Goal: Navigation & Orientation: Find specific page/section

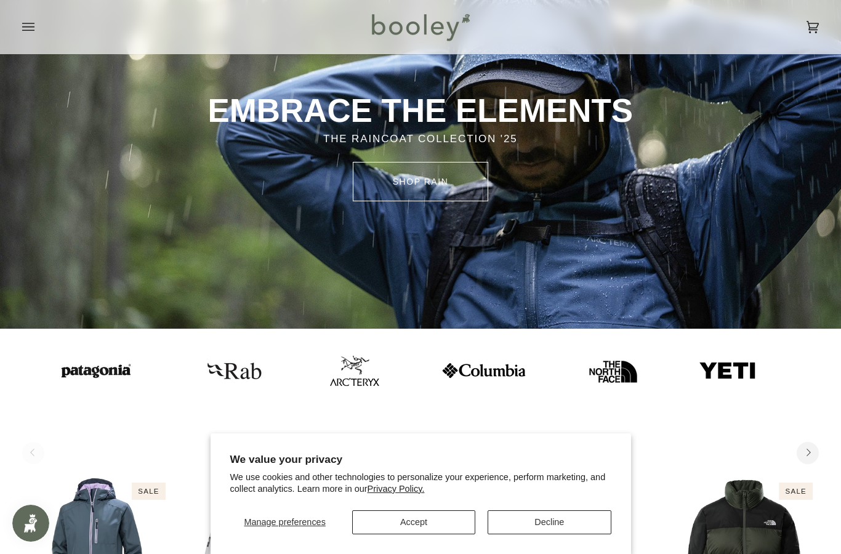
scroll to position [119, 0]
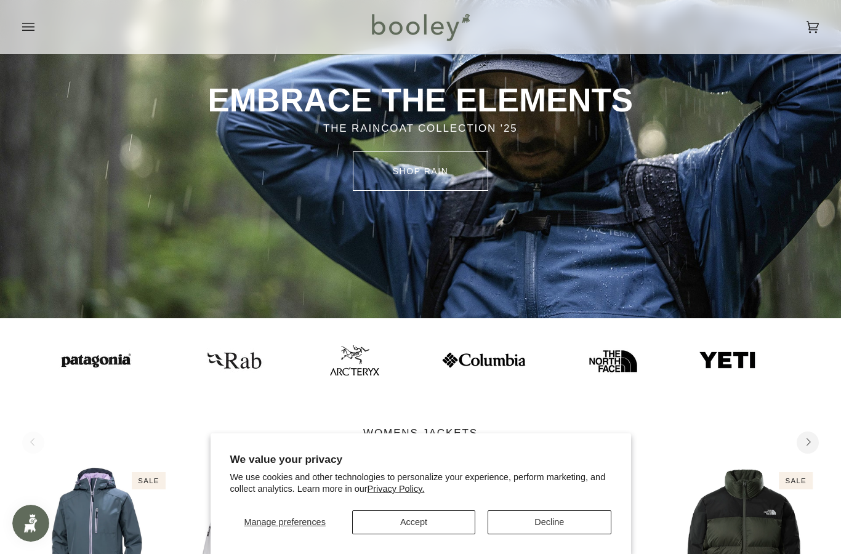
click at [554, 534] on button "Decline" at bounding box center [549, 522] width 123 height 24
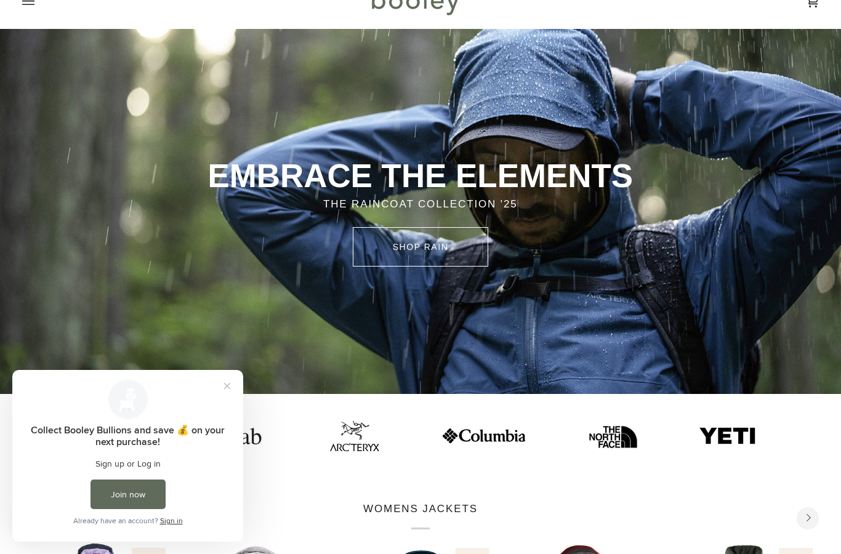
scroll to position [0, 0]
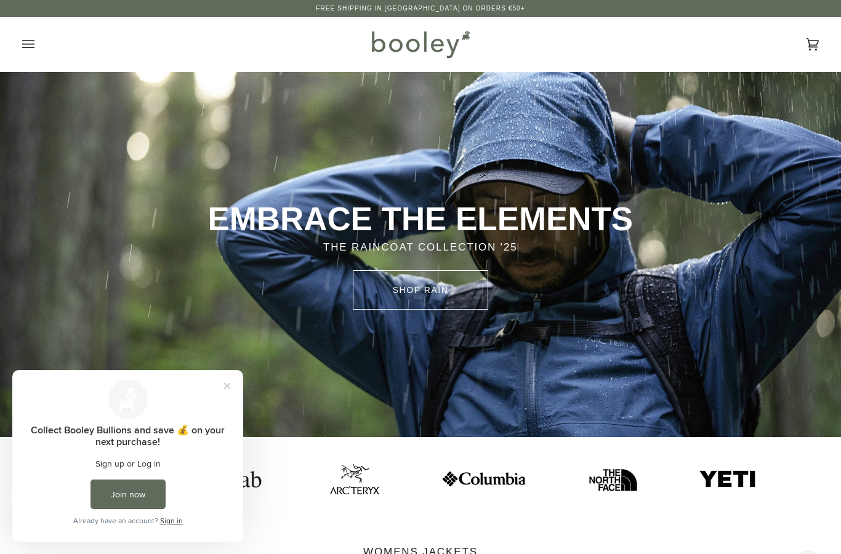
click at [32, 43] on icon "Open menu" at bounding box center [28, 44] width 12 height 18
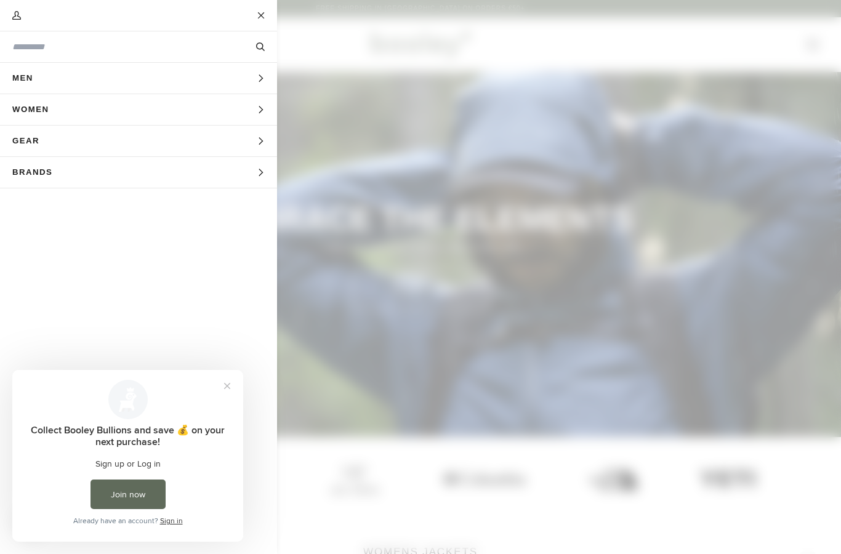
click at [227, 174] on button "Brands Expand menu" at bounding box center [138, 172] width 277 height 31
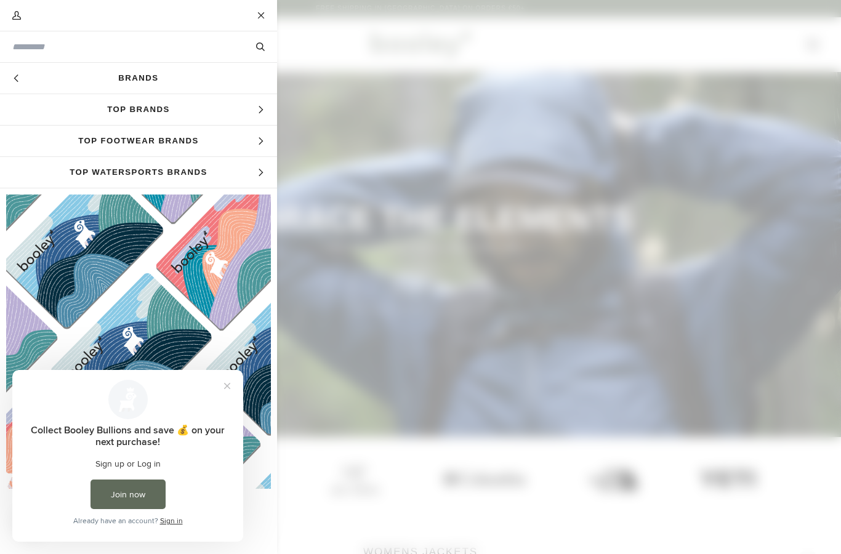
click at [223, 140] on span "Top Footwear Brands" at bounding box center [138, 141] width 277 height 31
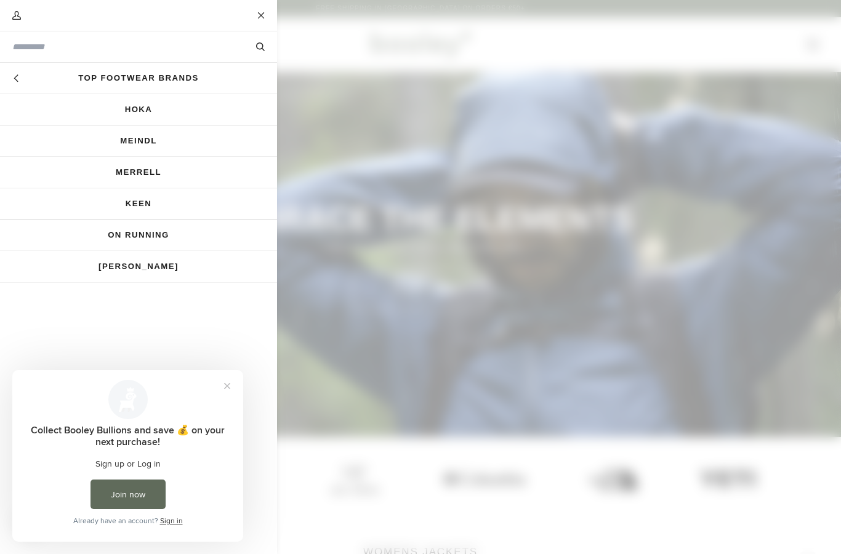
click at [193, 266] on link "[PERSON_NAME]" at bounding box center [138, 266] width 277 height 31
click at [228, 111] on link "Hoka" at bounding box center [138, 109] width 277 height 31
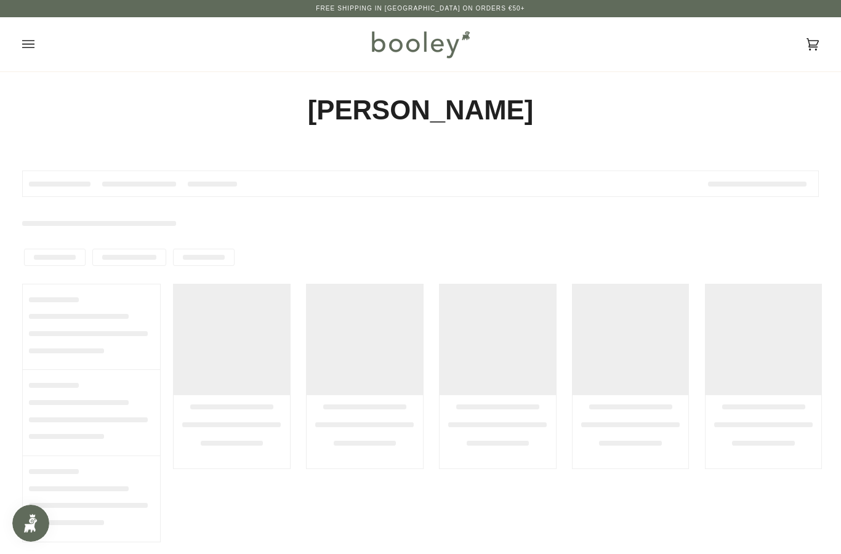
click at [230, 387] on div at bounding box center [232, 339] width 116 height 111
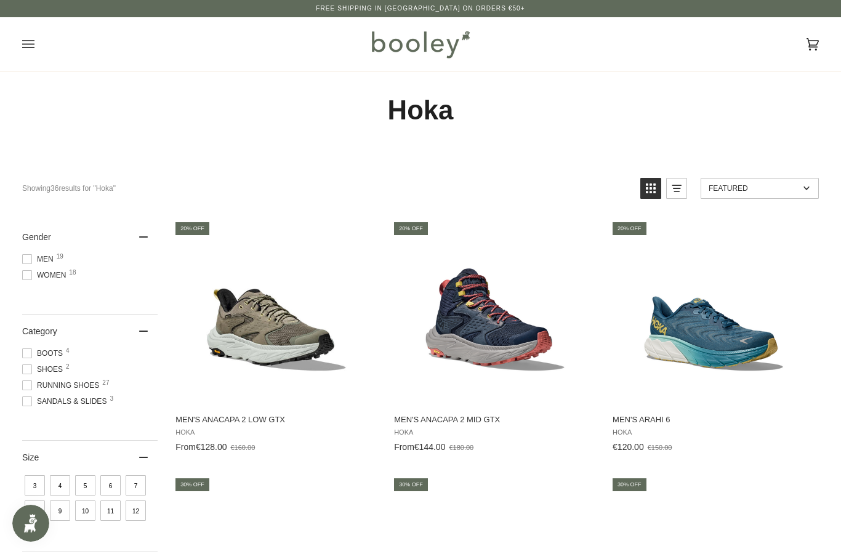
click at [33, 53] on icon "Open menu" at bounding box center [28, 44] width 12 height 18
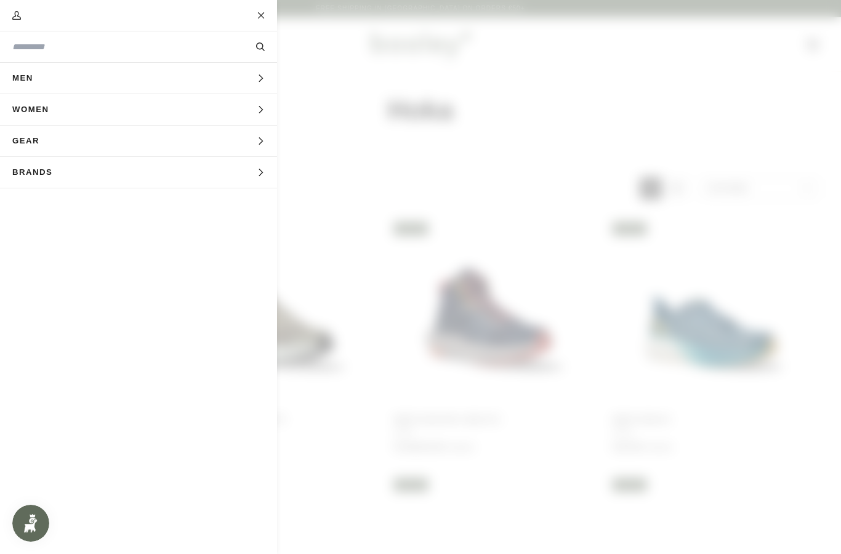
click at [206, 105] on button "Women Expand menu" at bounding box center [138, 109] width 277 height 31
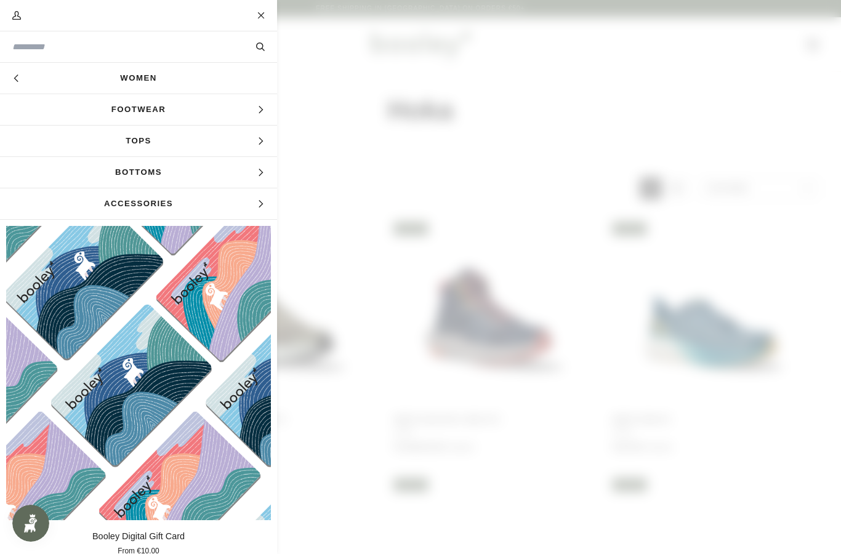
click at [215, 142] on span "Tops" at bounding box center [138, 141] width 277 height 31
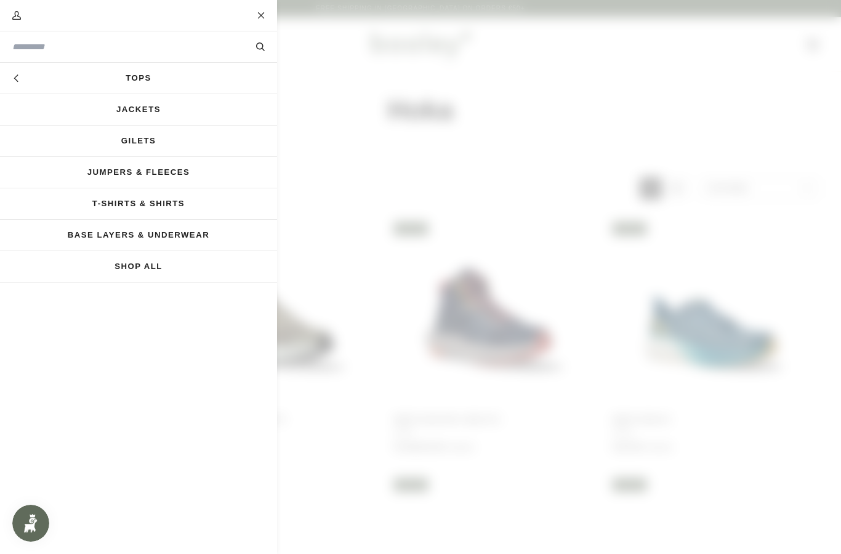
click at [221, 140] on link "Gilets" at bounding box center [138, 141] width 277 height 31
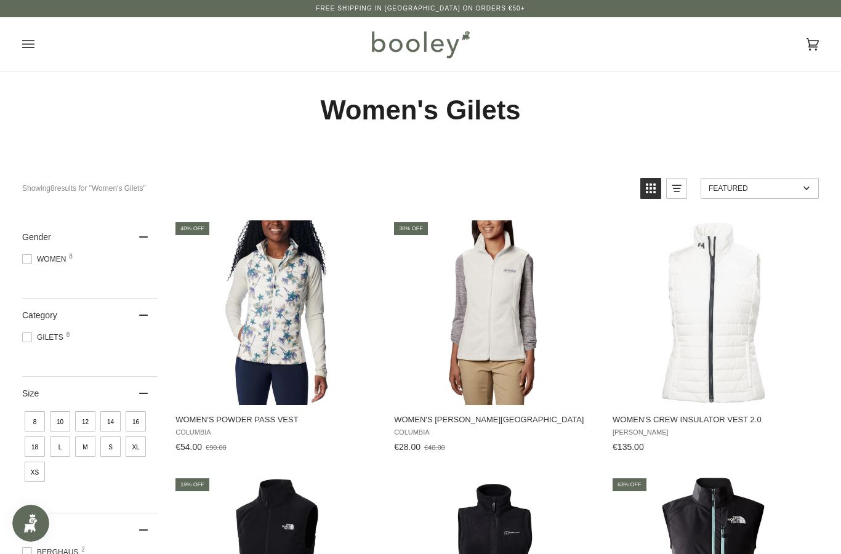
click at [25, 49] on icon "Open menu" at bounding box center [28, 44] width 12 height 18
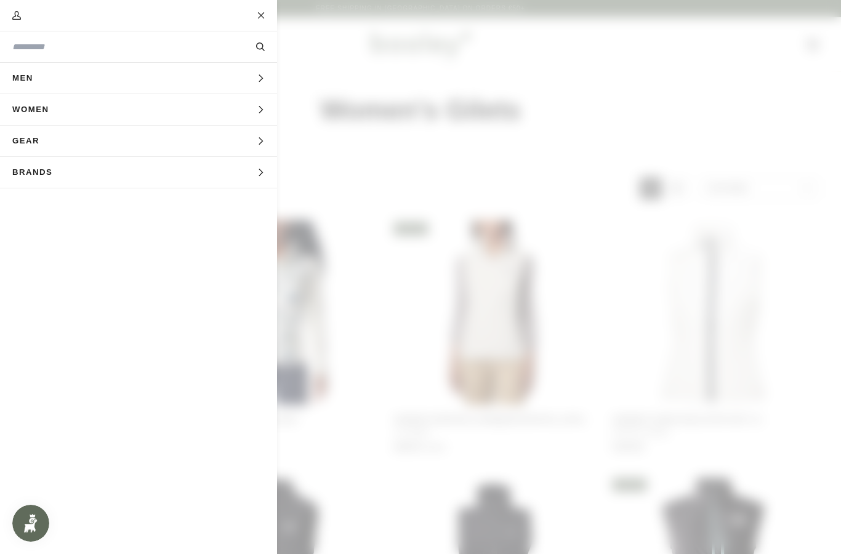
click at [251, 105] on button "Women Expand menu" at bounding box center [138, 109] width 277 height 31
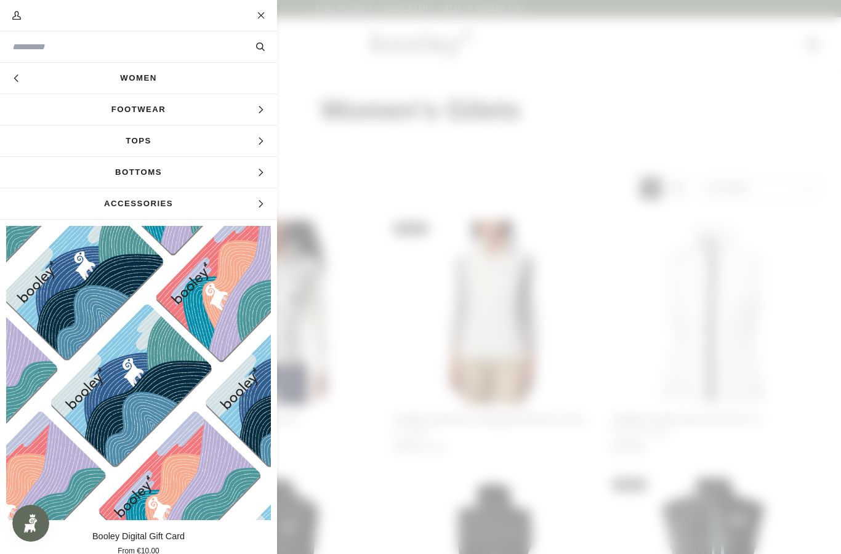
click at [219, 110] on span "Footwear" at bounding box center [138, 109] width 277 height 31
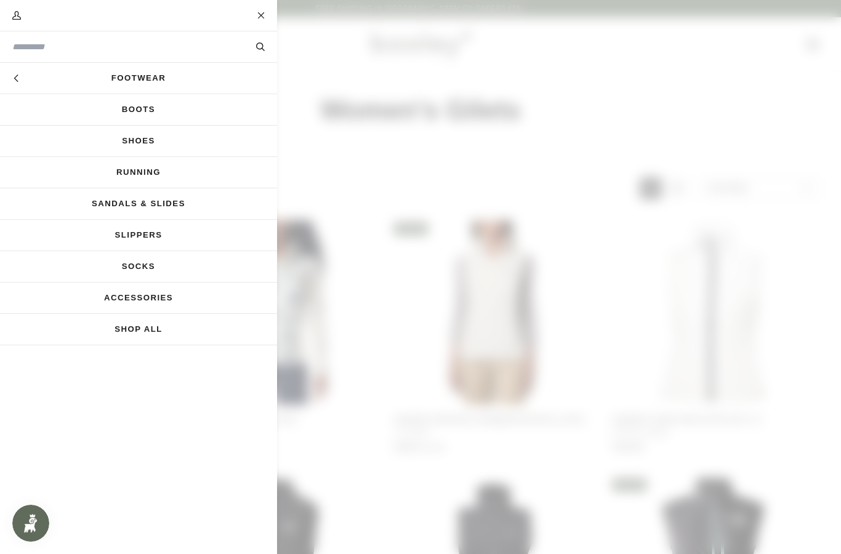
click at [22, 71] on button "Hide menu" at bounding box center [15, 78] width 31 height 31
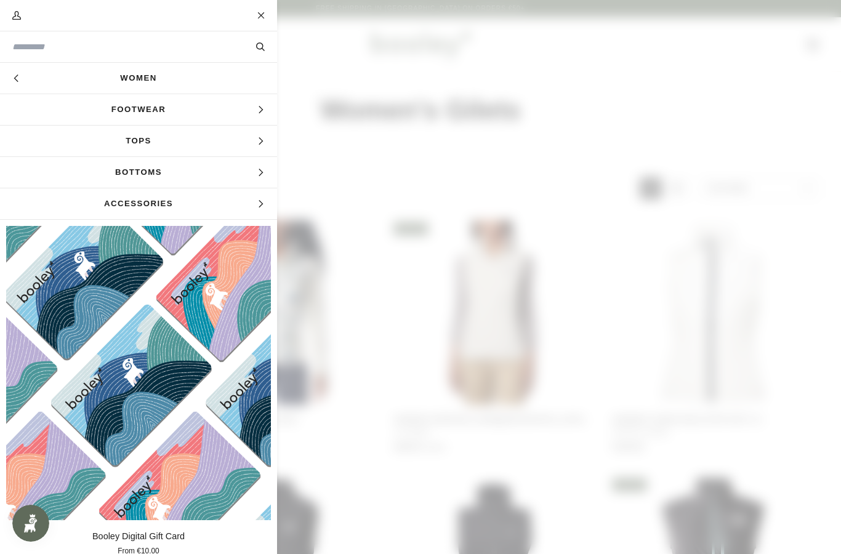
click at [212, 84] on link "Women" at bounding box center [138, 78] width 277 height 31
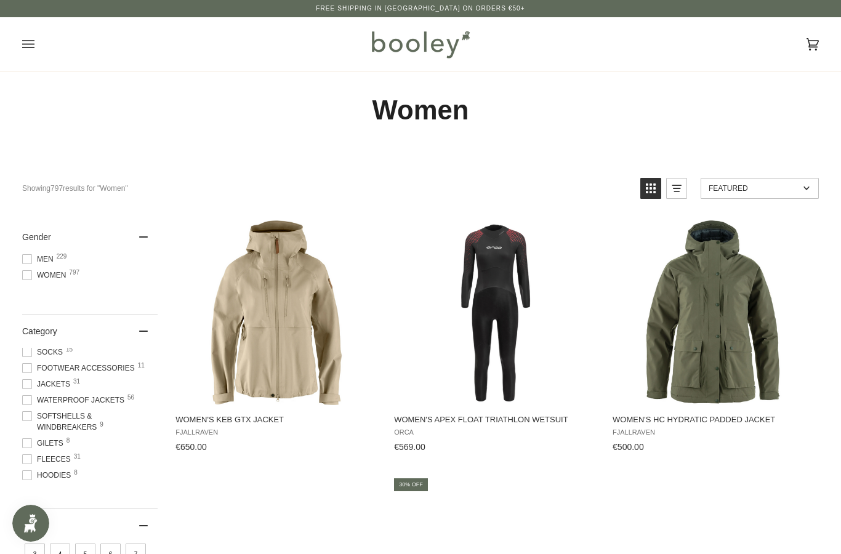
scroll to position [79, 0]
click at [70, 384] on span "Jackets 31" at bounding box center [48, 385] width 52 height 11
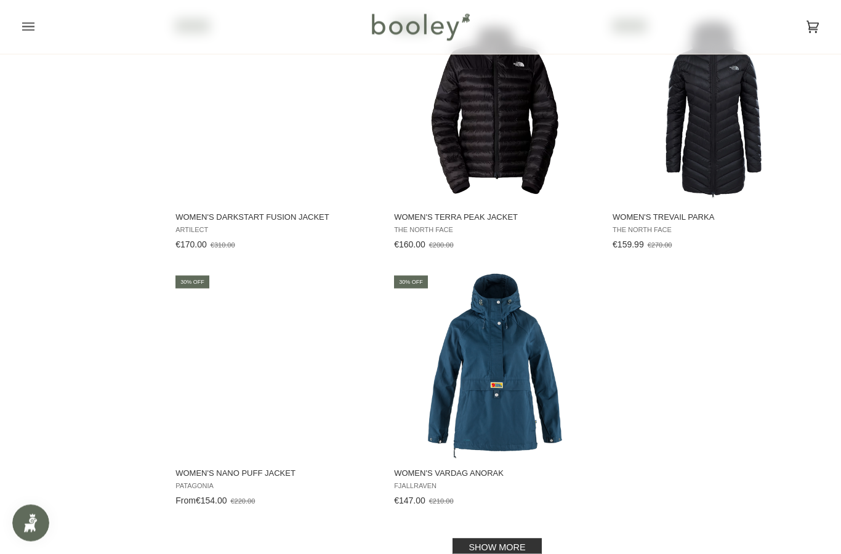
scroll to position [1489, 0]
